Goal: Check status: Check status

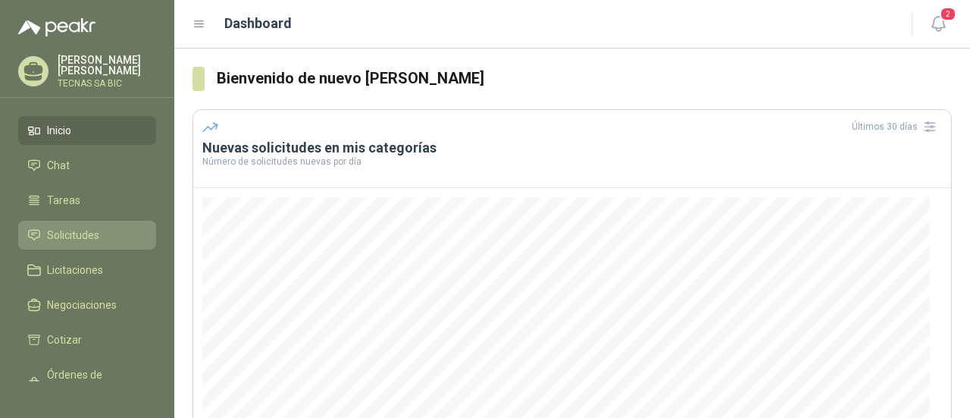
click at [97, 227] on span "Solicitudes" at bounding box center [73, 235] width 52 height 17
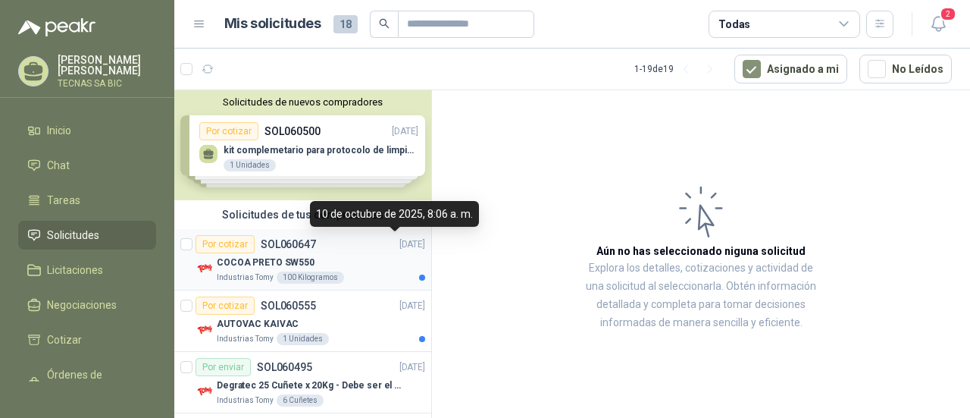
scroll to position [76, 0]
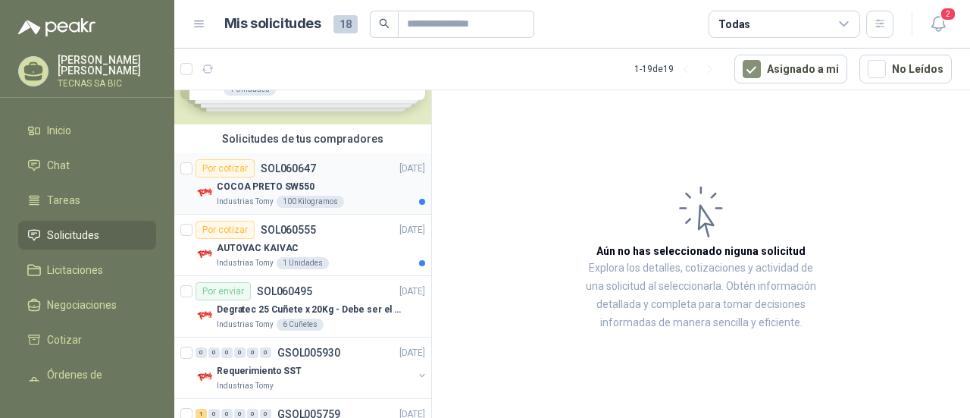
click at [360, 179] on div "COCOA PRETO SW550" at bounding box center [321, 186] width 208 height 18
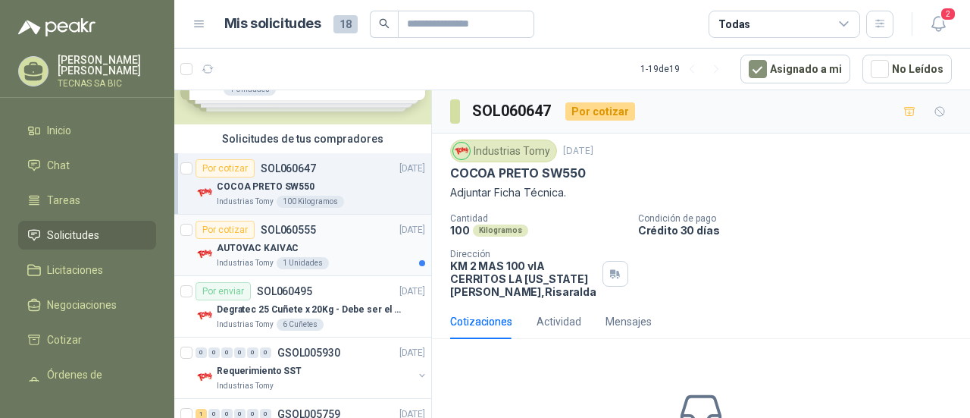
click at [355, 257] on div "Industrias Tomy 1 Unidades" at bounding box center [321, 263] width 208 height 12
